Goal: Task Accomplishment & Management: Complete application form

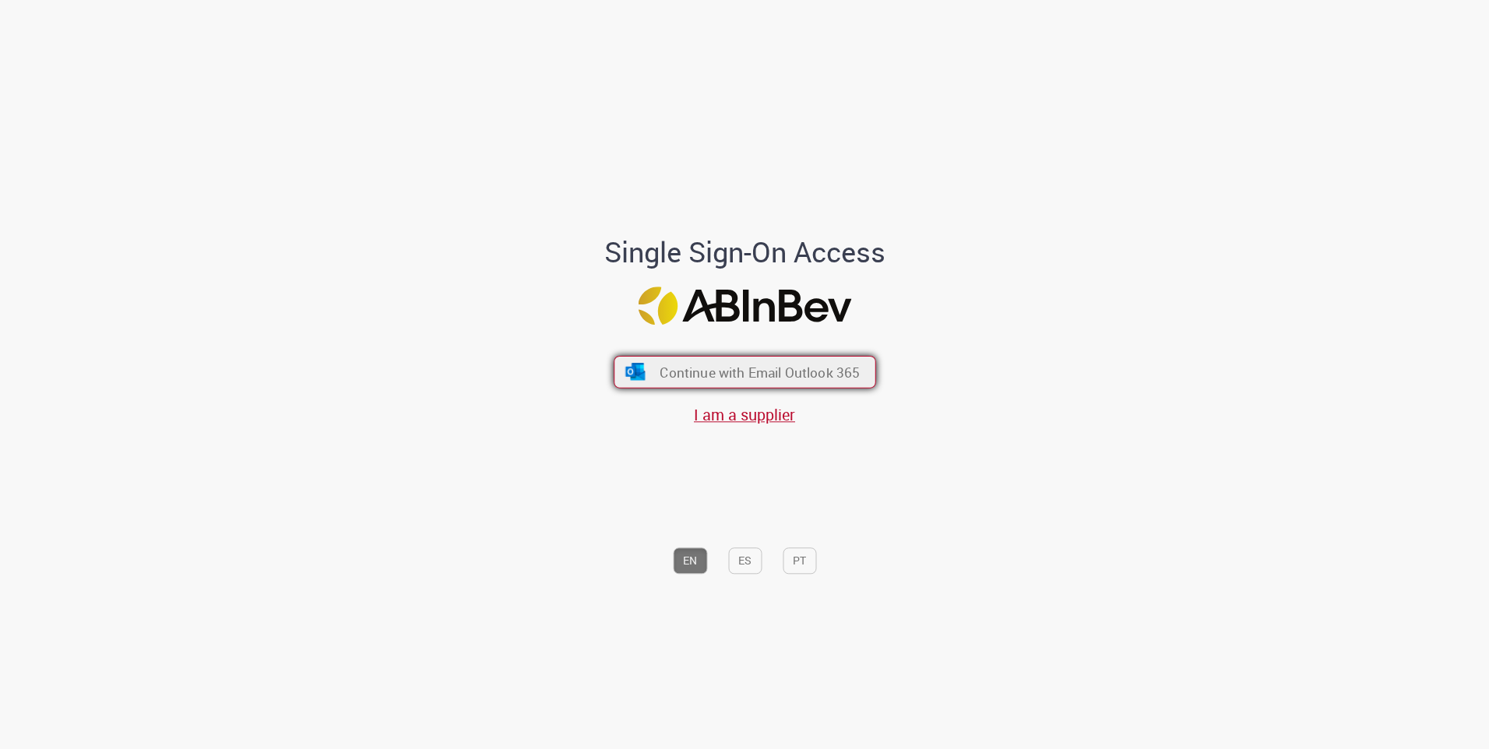
click at [769, 378] on span "Continue with Email Outlook 365" at bounding box center [760, 372] width 200 height 18
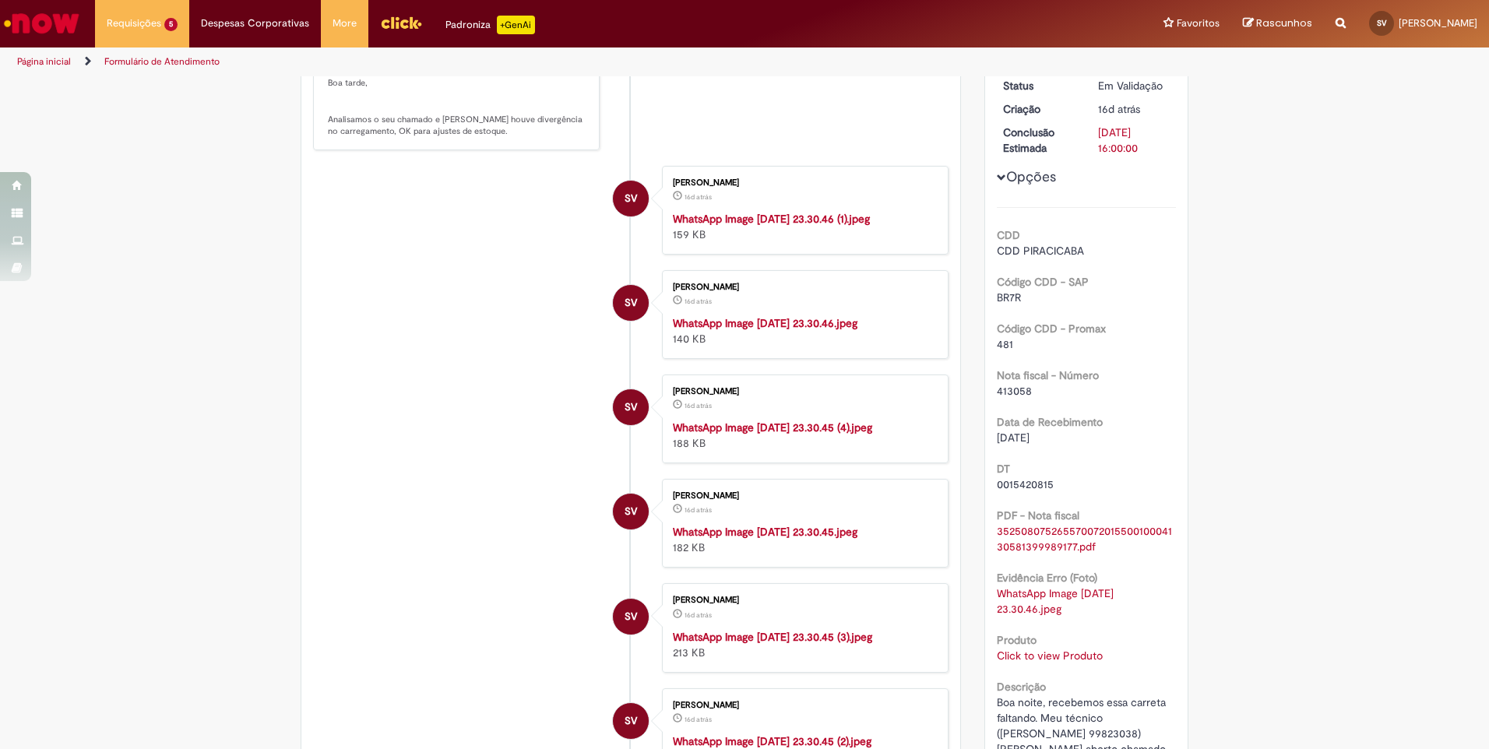
scroll to position [467, 0]
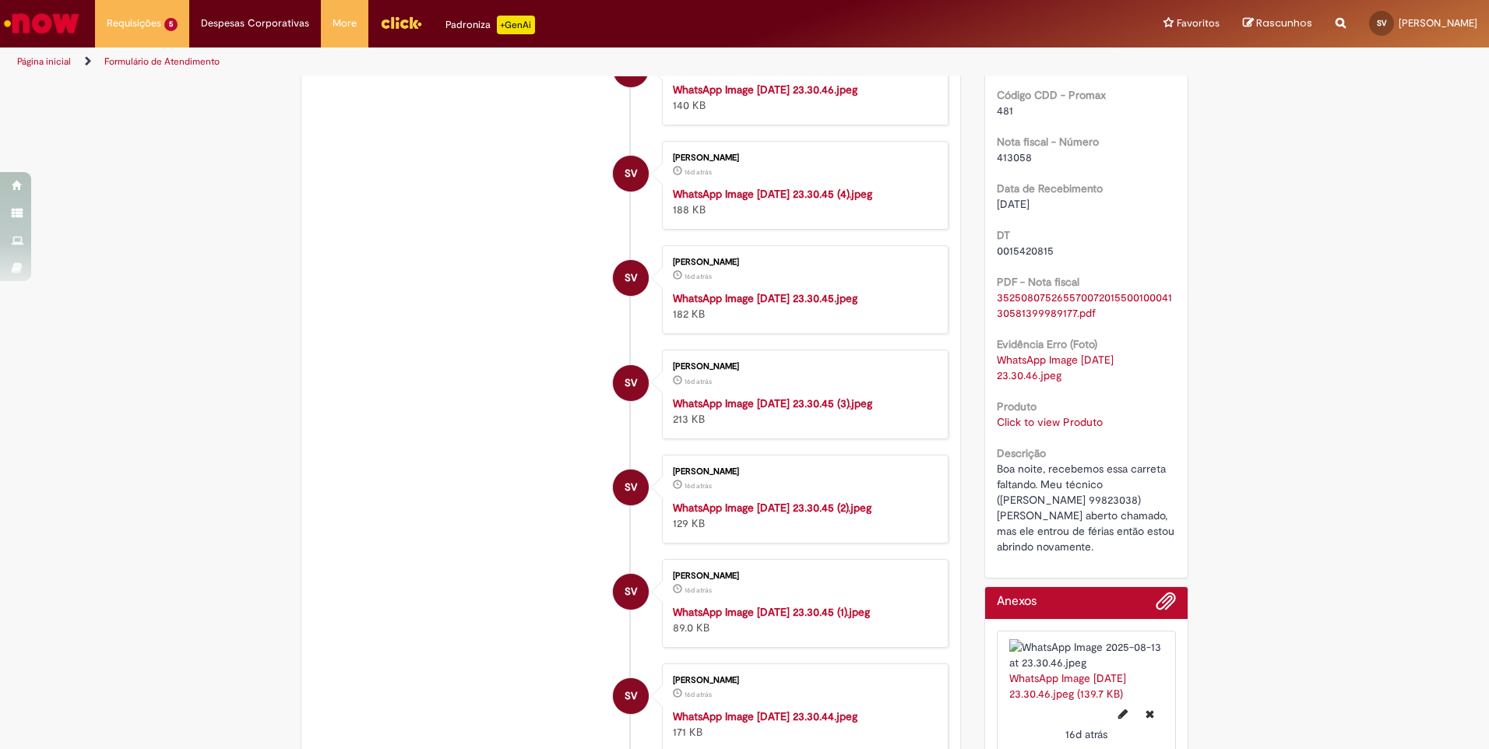
click at [1041, 426] on link "Click to view Produto" at bounding box center [1050, 422] width 106 height 14
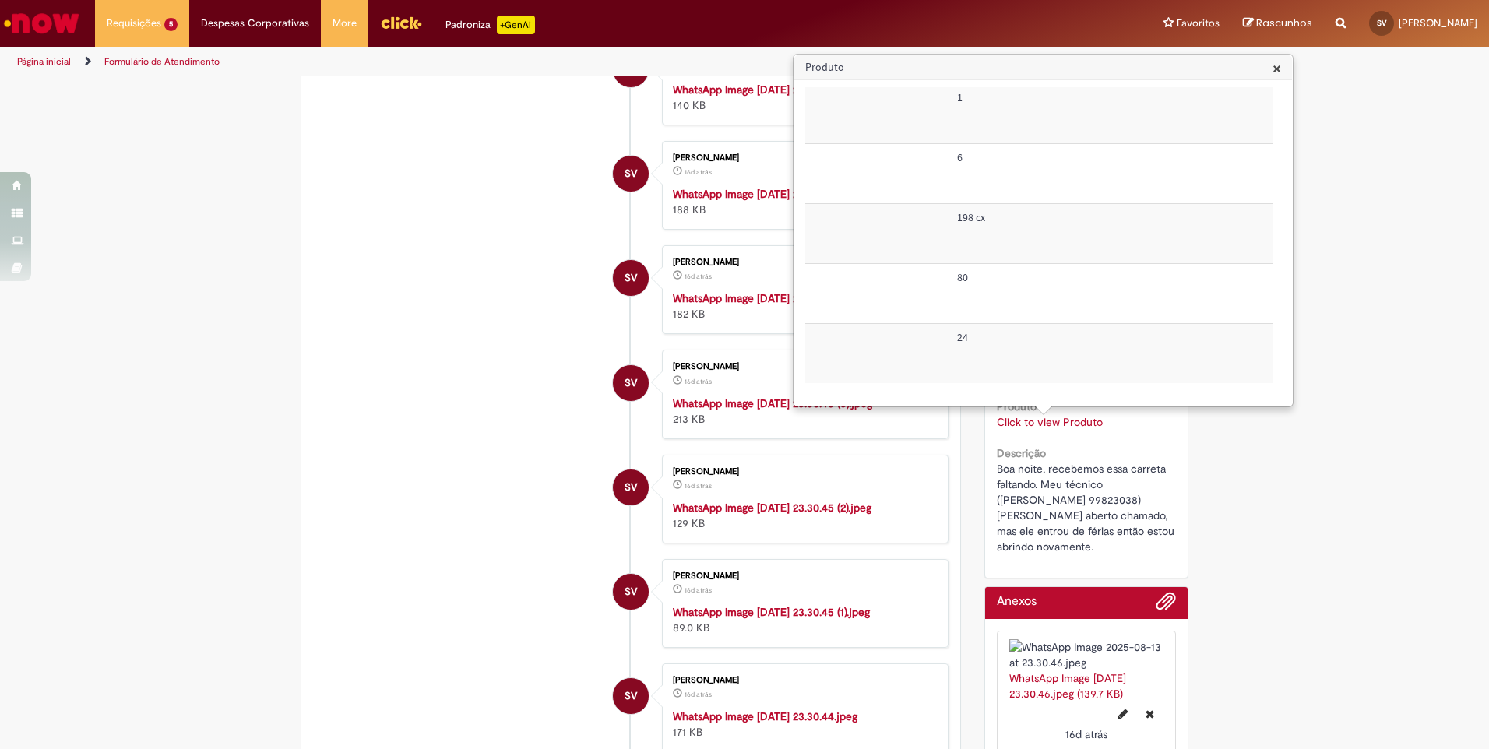
scroll to position [0, 516]
click at [1278, 63] on span "×" at bounding box center [1277, 68] width 9 height 21
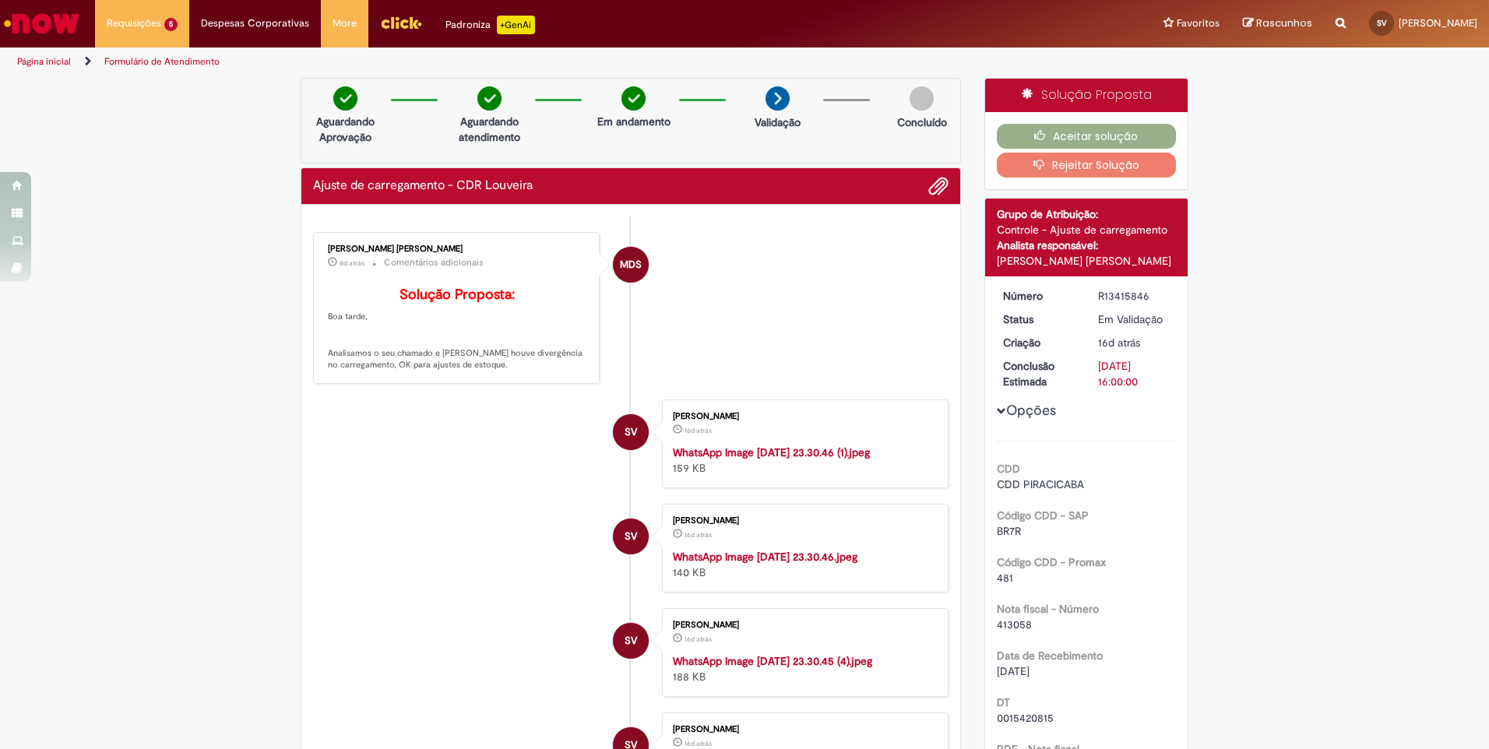
scroll to position [545, 0]
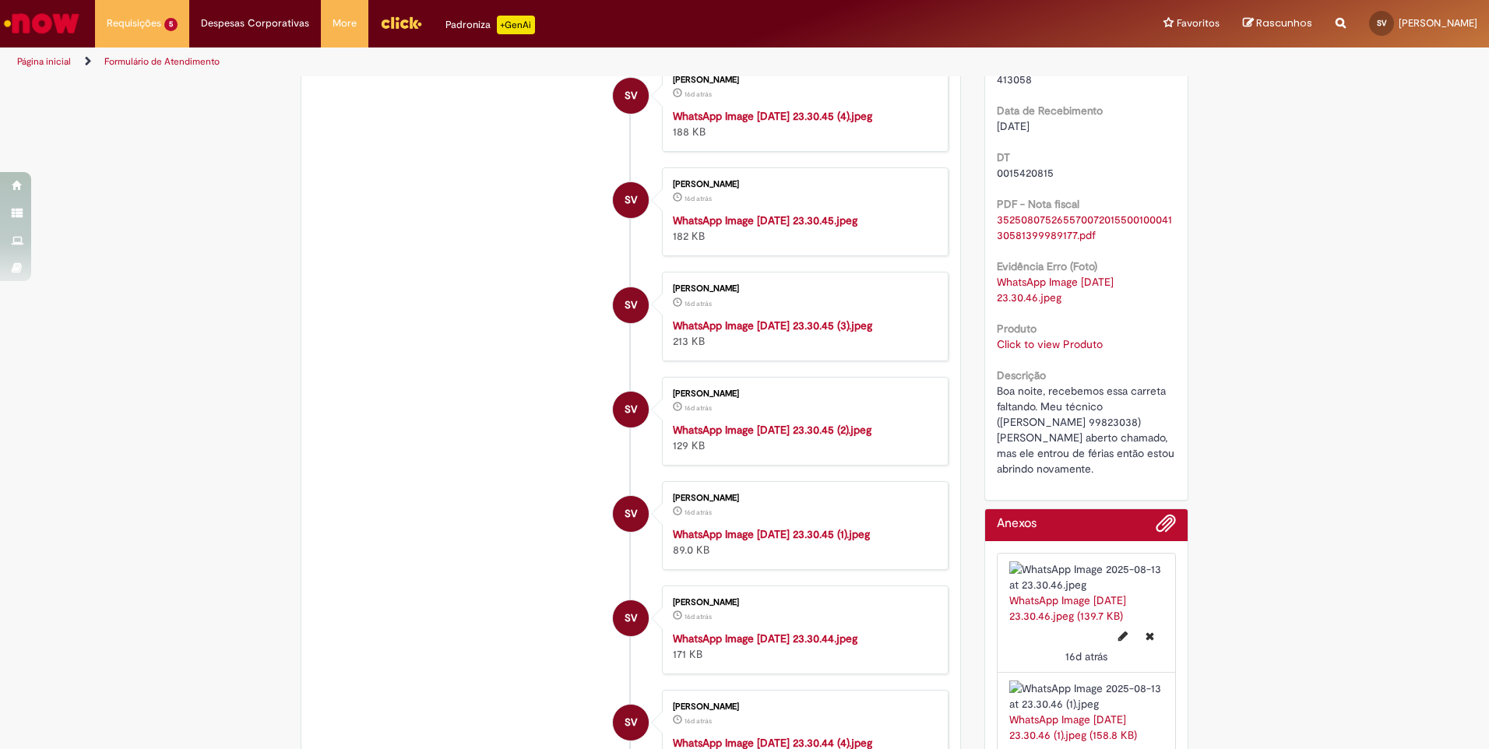
click at [1061, 344] on link "Click to view Produto" at bounding box center [1050, 344] width 106 height 14
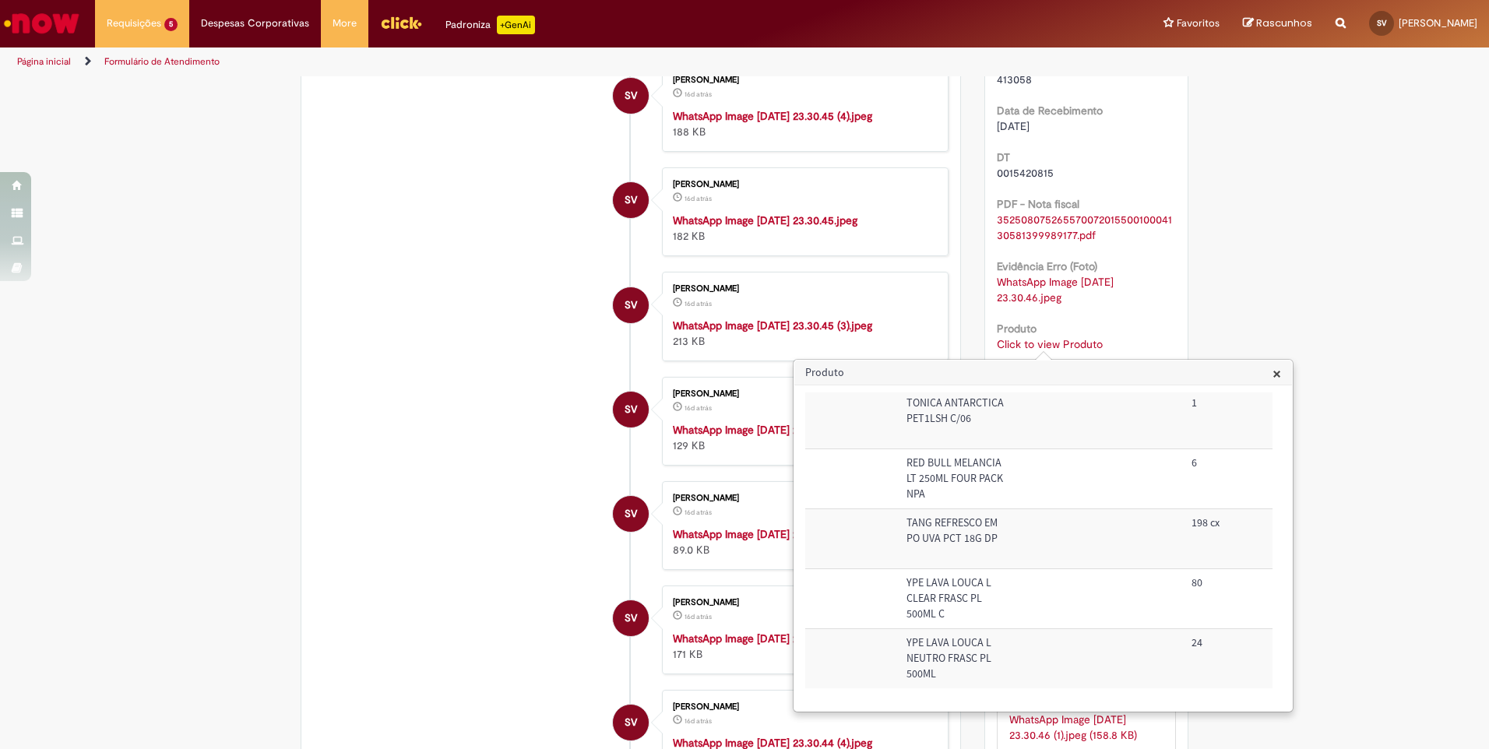
scroll to position [0, 282]
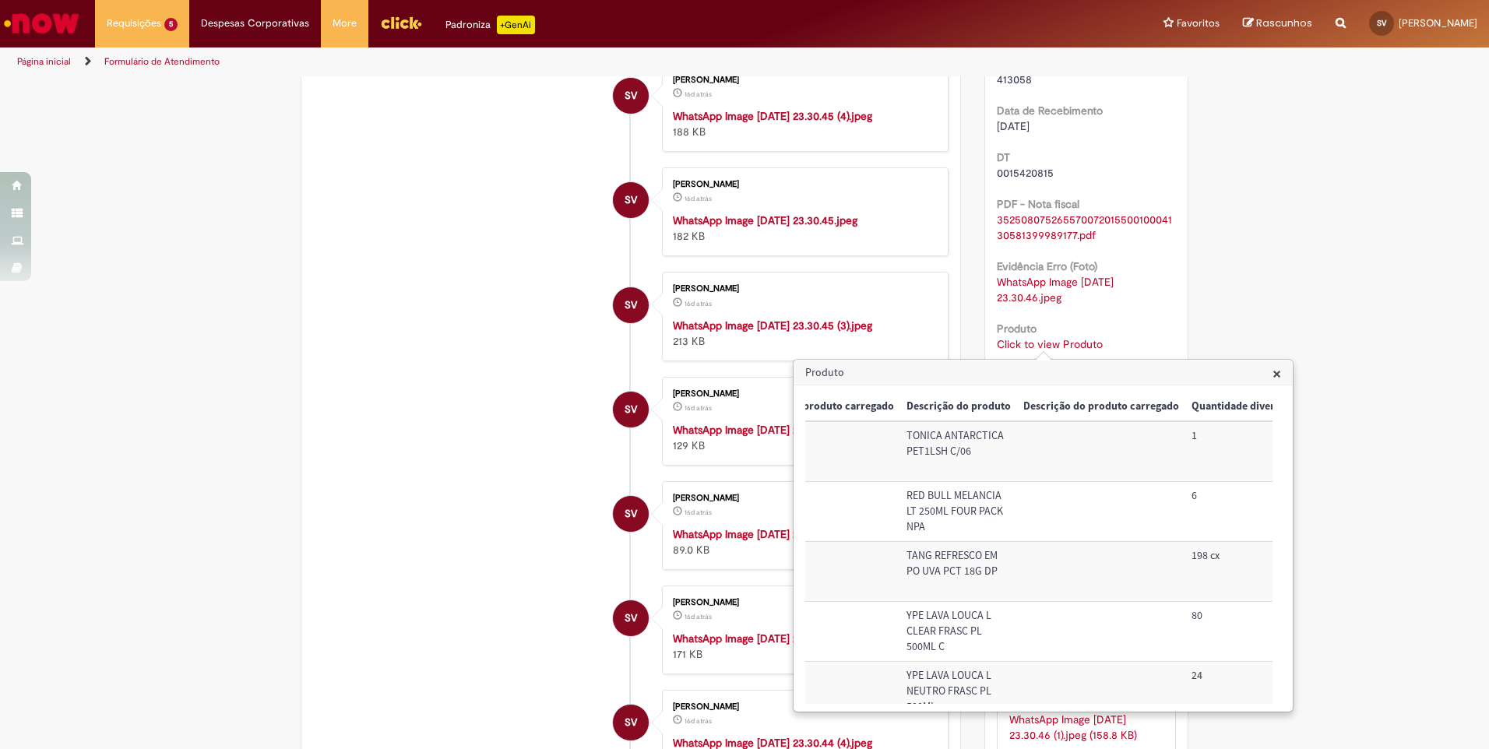
click at [1276, 370] on span "×" at bounding box center [1277, 373] width 9 height 21
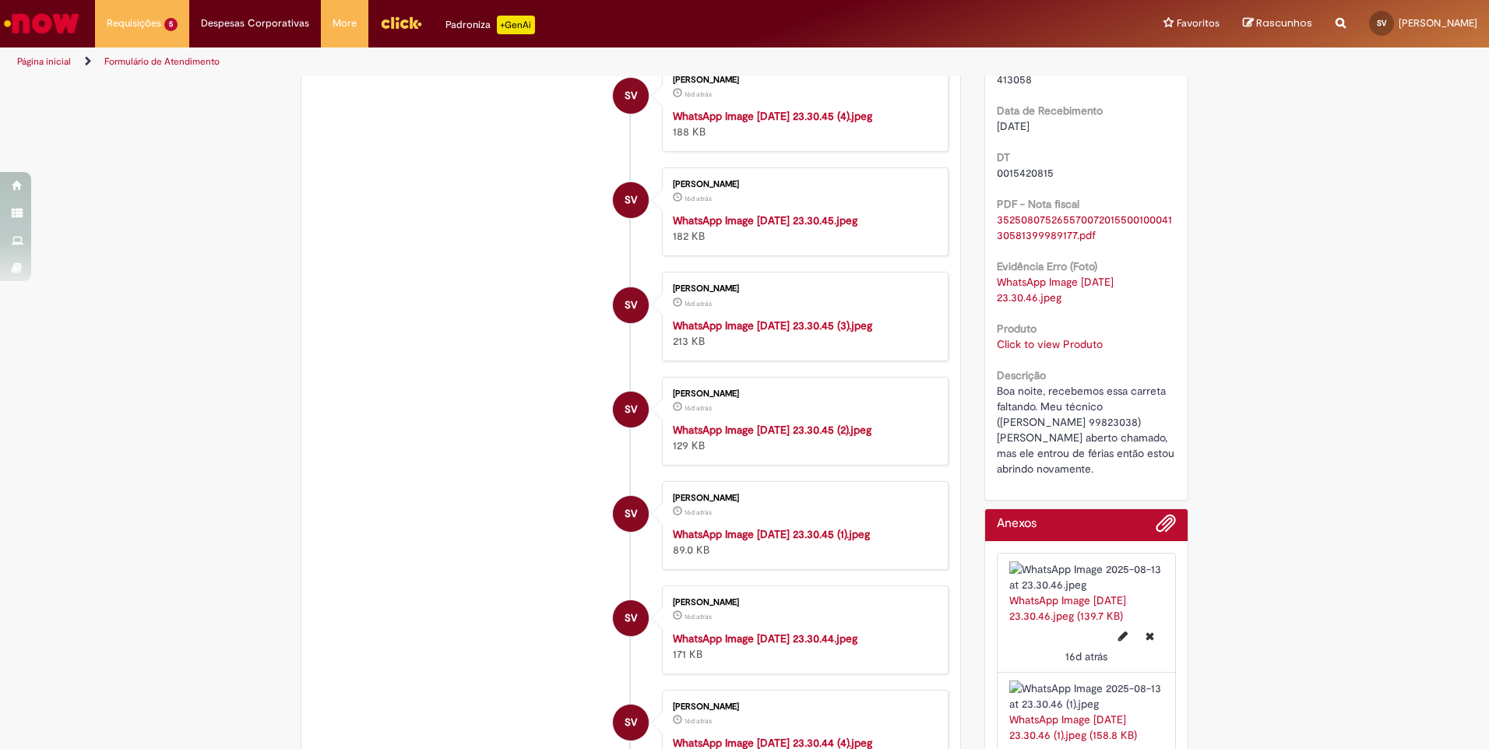
scroll to position [0, 0]
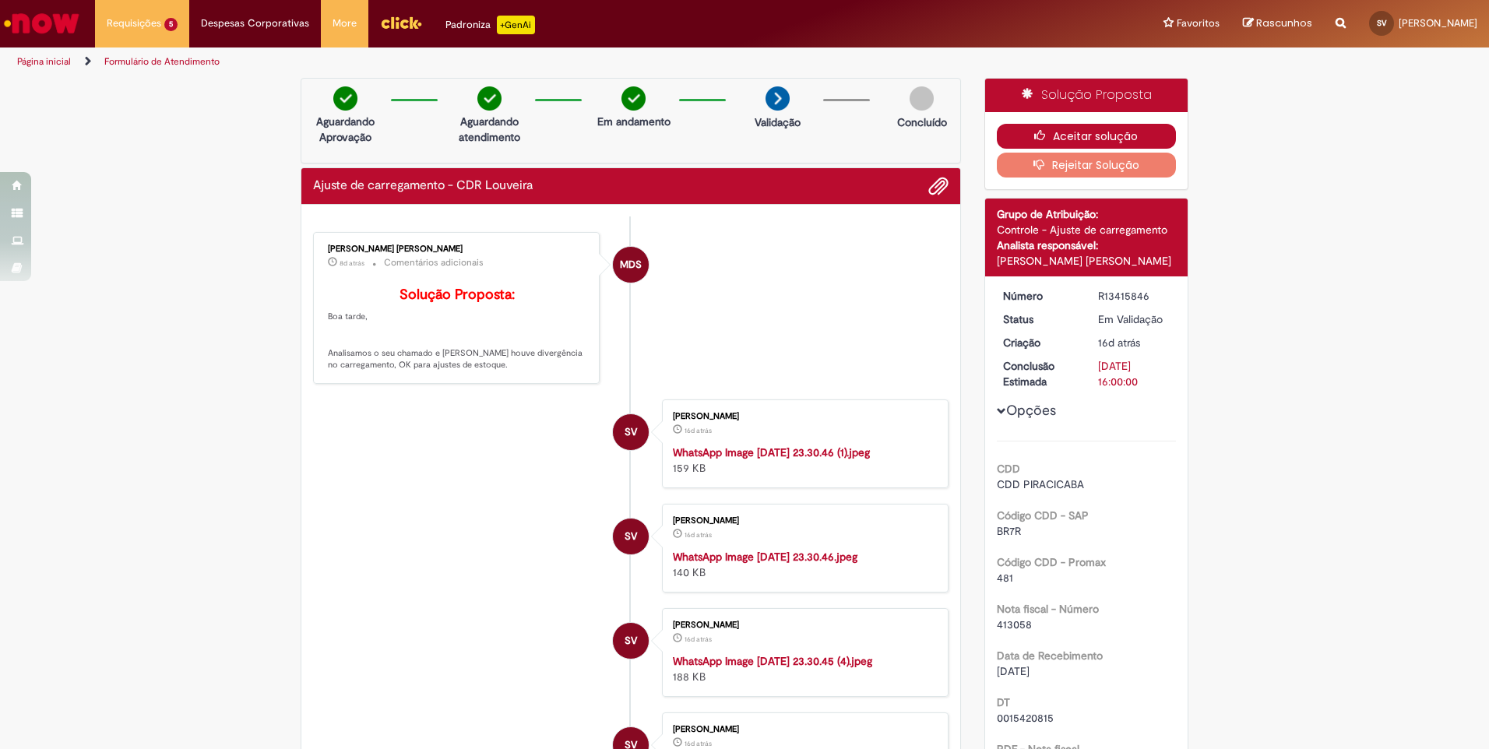
click at [1060, 139] on button "Aceitar solução" at bounding box center [1087, 136] width 180 height 25
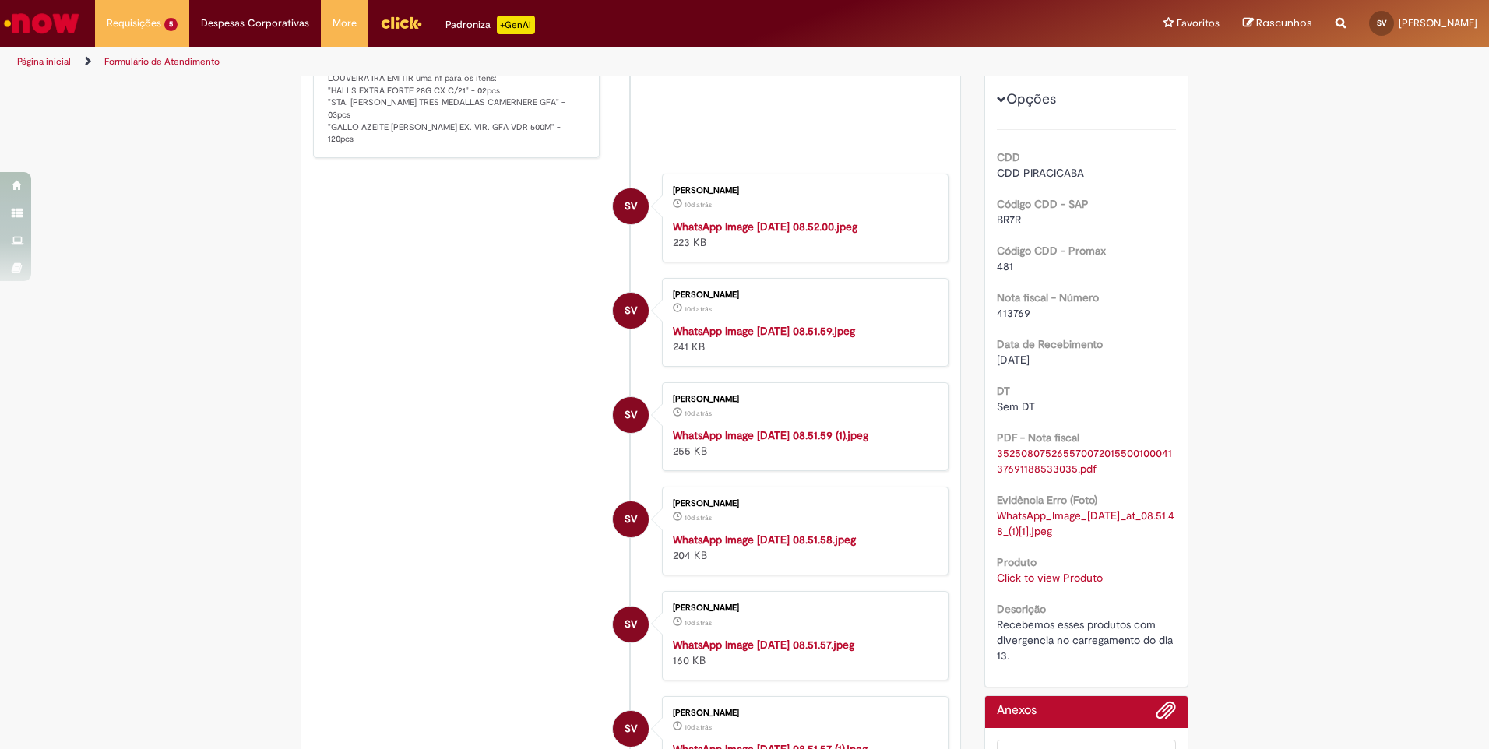
scroll to position [467, 0]
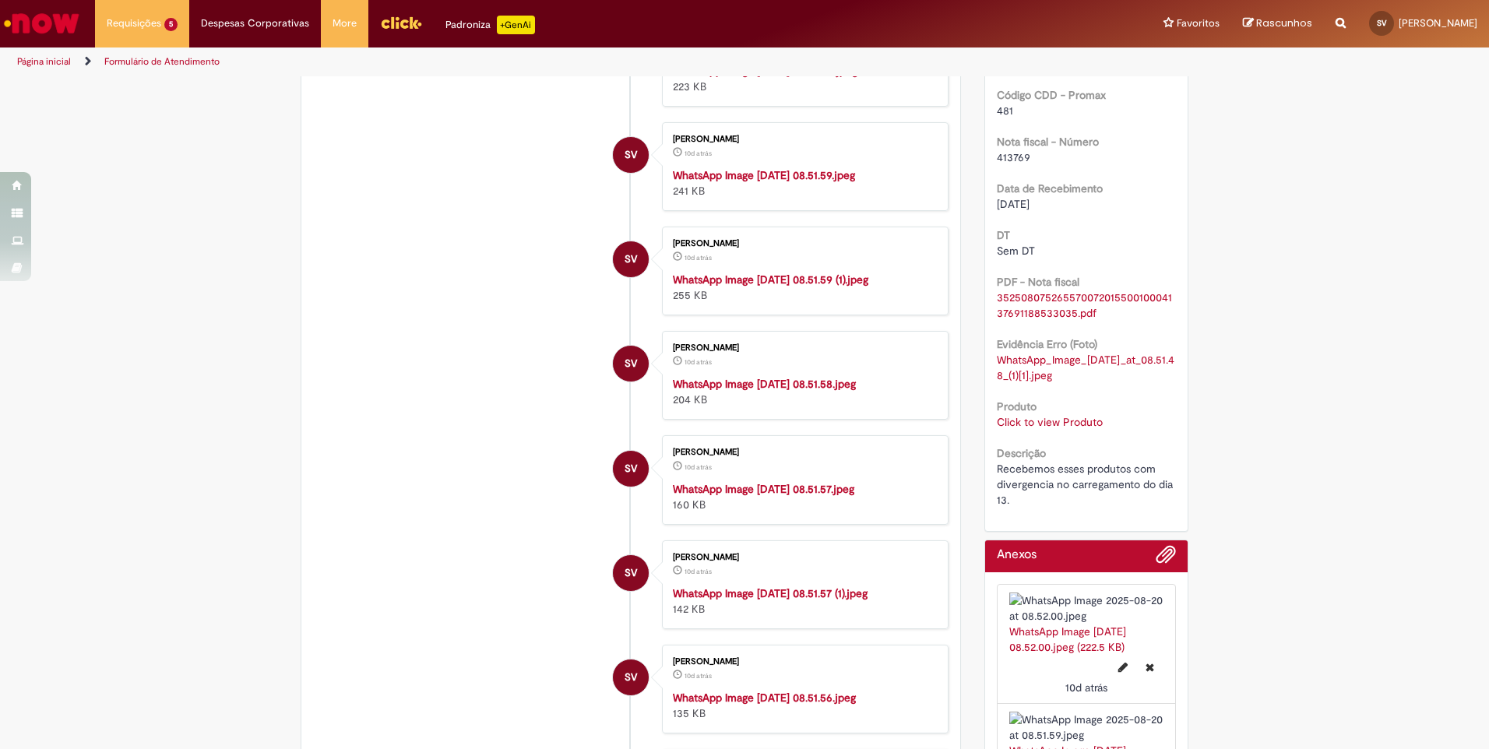
click at [1068, 427] on link "Click to view Produto" at bounding box center [1050, 422] width 106 height 14
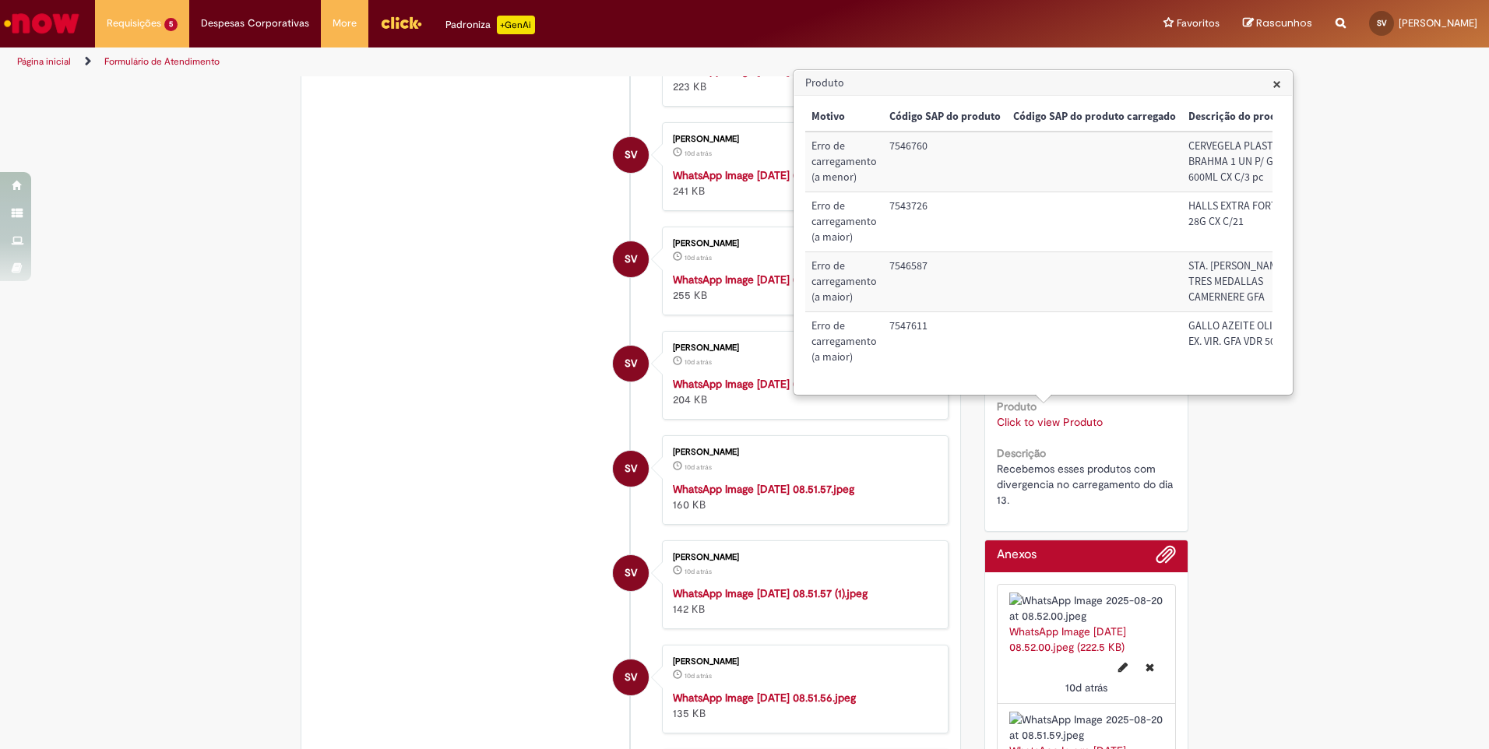
scroll to position [0, 0]
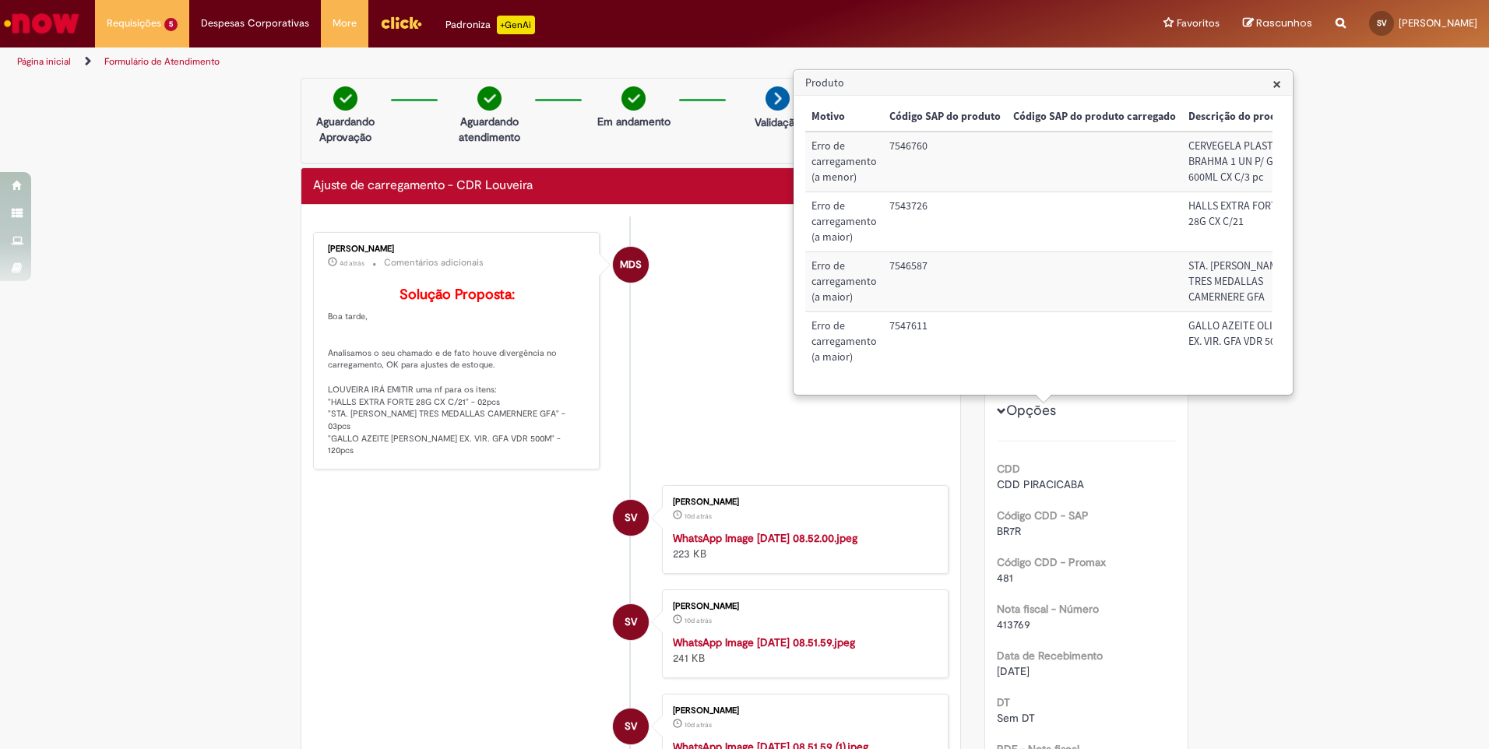
click at [1278, 79] on span "×" at bounding box center [1277, 83] width 9 height 21
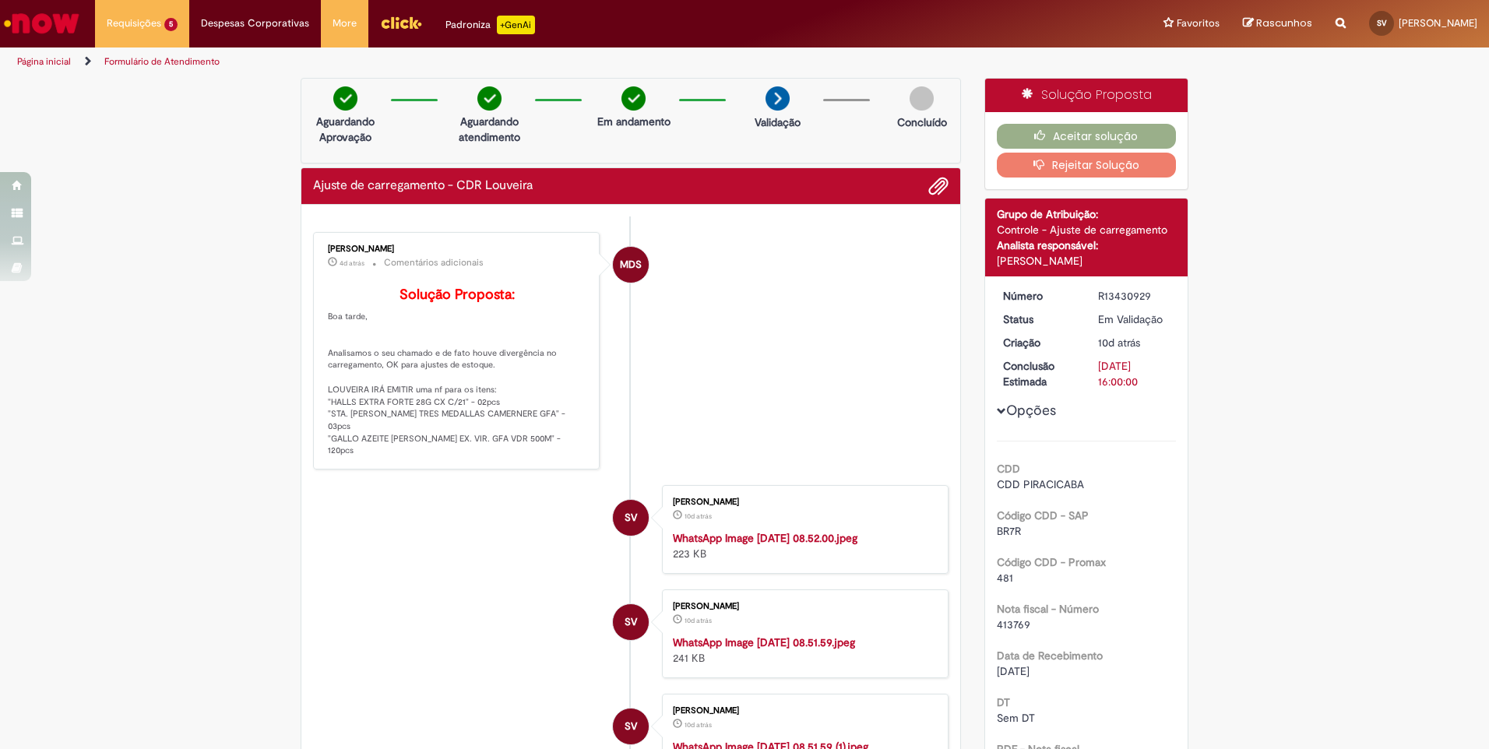
drag, startPoint x: 1151, startPoint y: 291, endPoint x: 1081, endPoint y: 299, distance: 69.9
click at [1087, 299] on dd "R13430929" at bounding box center [1135, 296] width 96 height 16
copy div "R13430929"
